Goal: Register for event/course

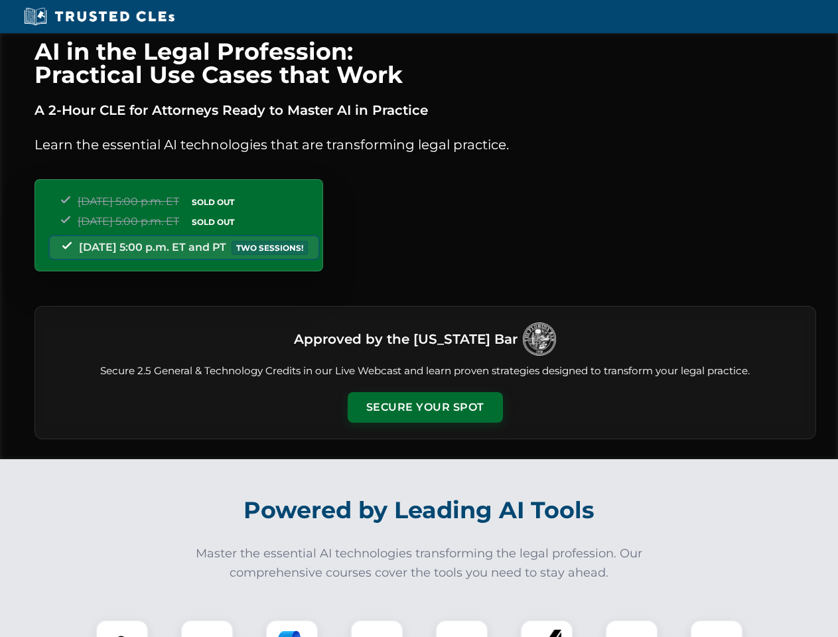
click at [424, 407] on button "Secure Your Spot" at bounding box center [424, 407] width 155 height 31
click at [122, 628] on img at bounding box center [122, 646] width 38 height 38
click at [207, 628] on div at bounding box center [206, 645] width 53 height 53
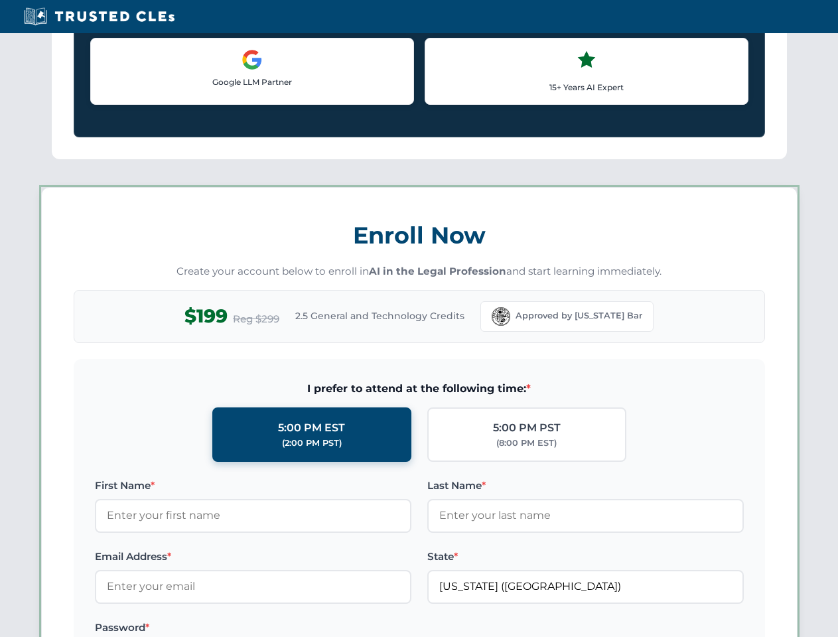
click at [377, 628] on label "Password *" at bounding box center [253, 627] width 316 height 16
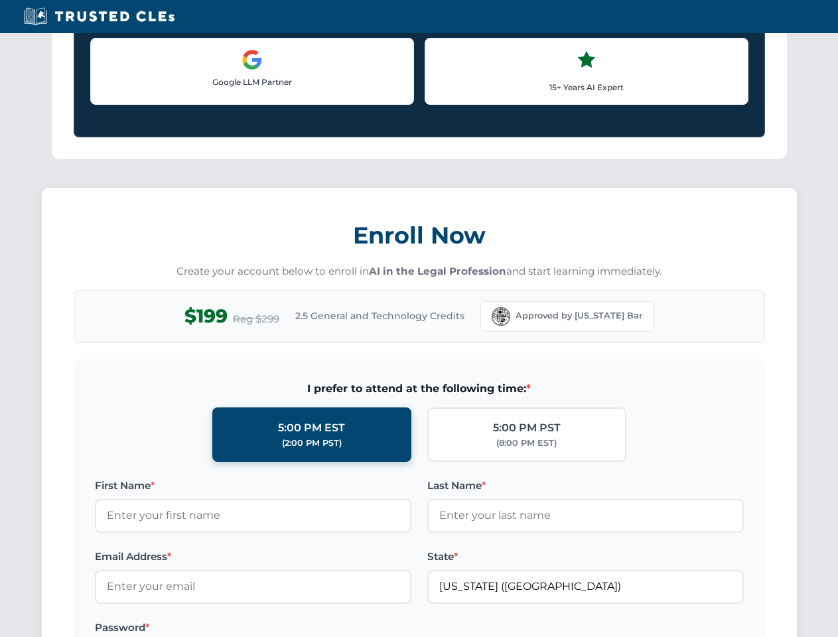
scroll to position [1302, 0]
